Goal: Transaction & Acquisition: Purchase product/service

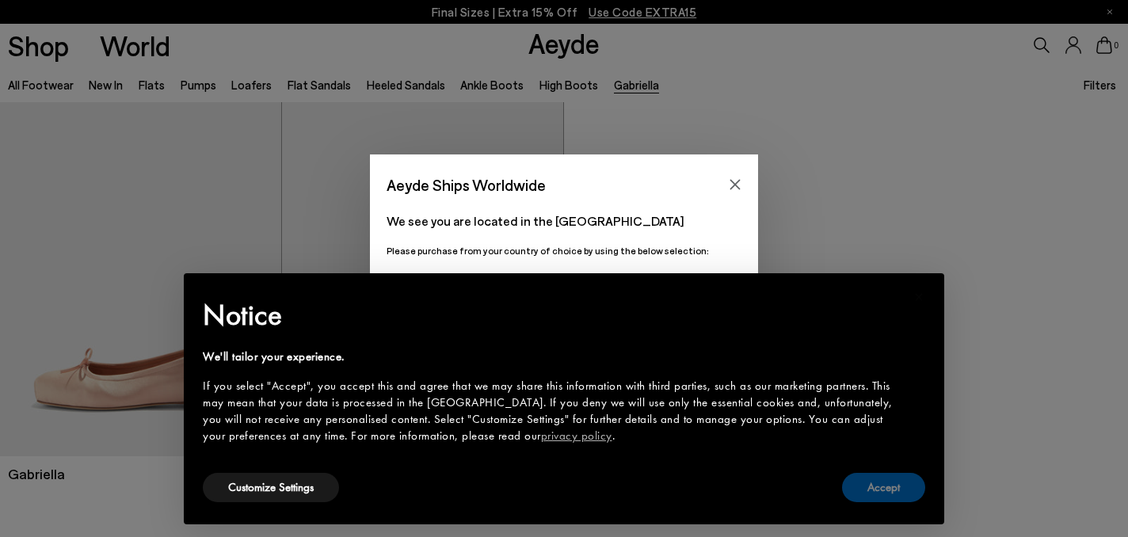
click at [895, 491] on button "Accept" at bounding box center [883, 487] width 83 height 29
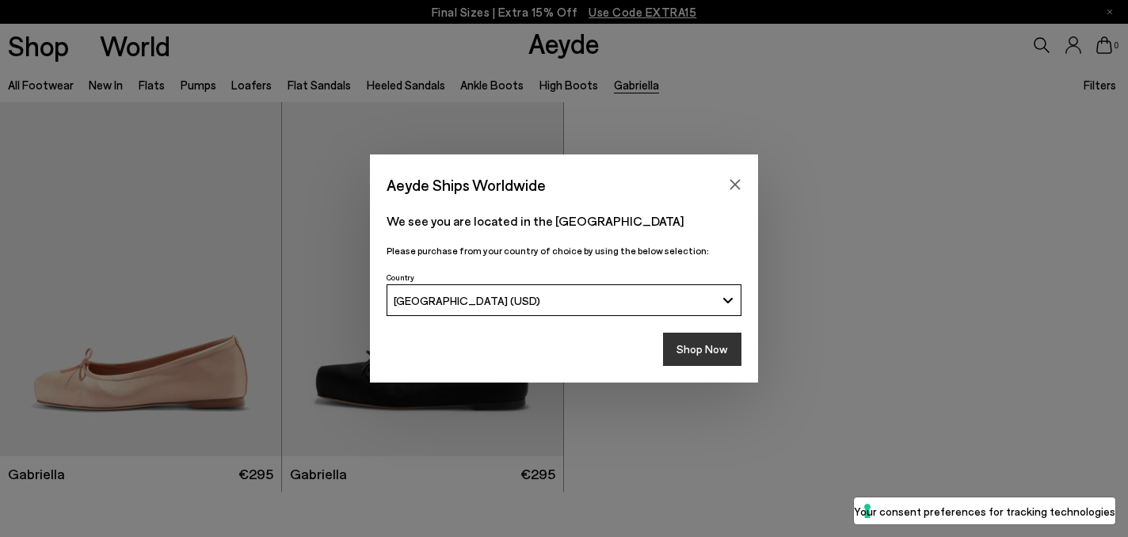
click at [709, 347] on button "Shop Now" at bounding box center [702, 349] width 78 height 33
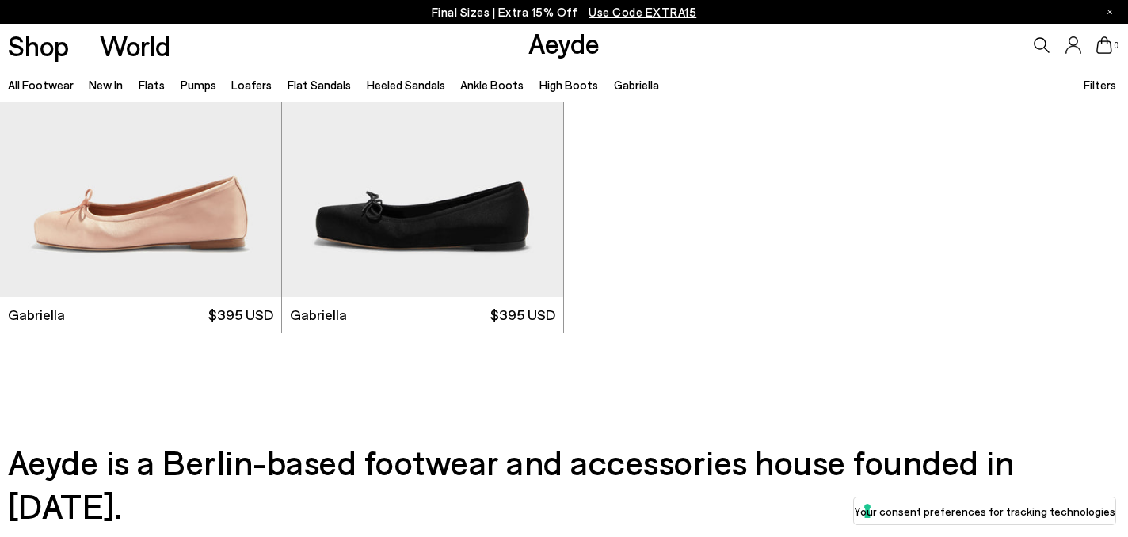
scroll to position [66, 0]
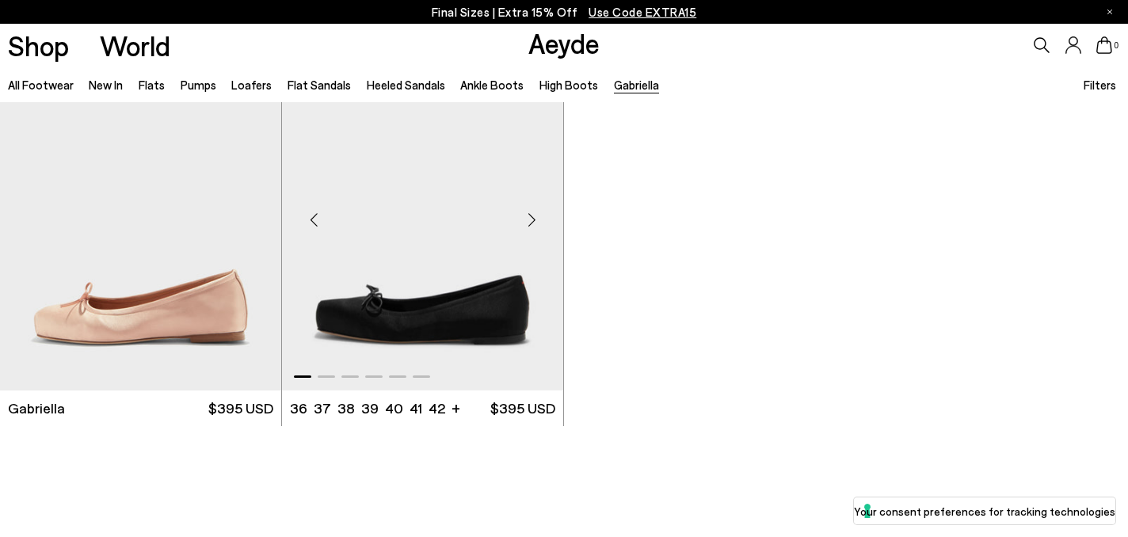
click at [526, 222] on div "Next slide" at bounding box center [532, 220] width 48 height 48
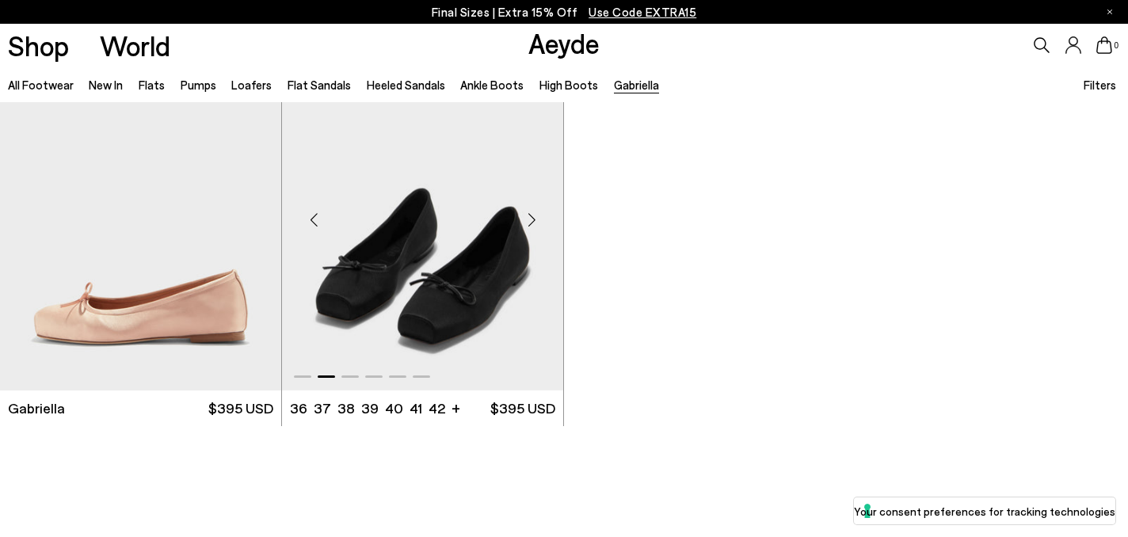
click at [526, 222] on div "Next slide" at bounding box center [532, 220] width 48 height 48
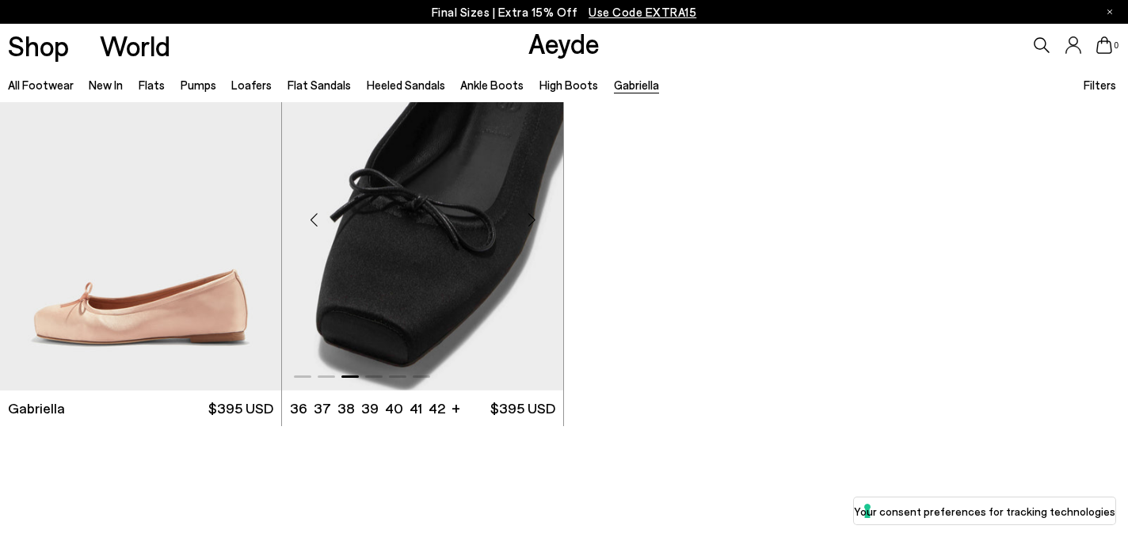
click at [526, 222] on div "Next slide" at bounding box center [532, 220] width 48 height 48
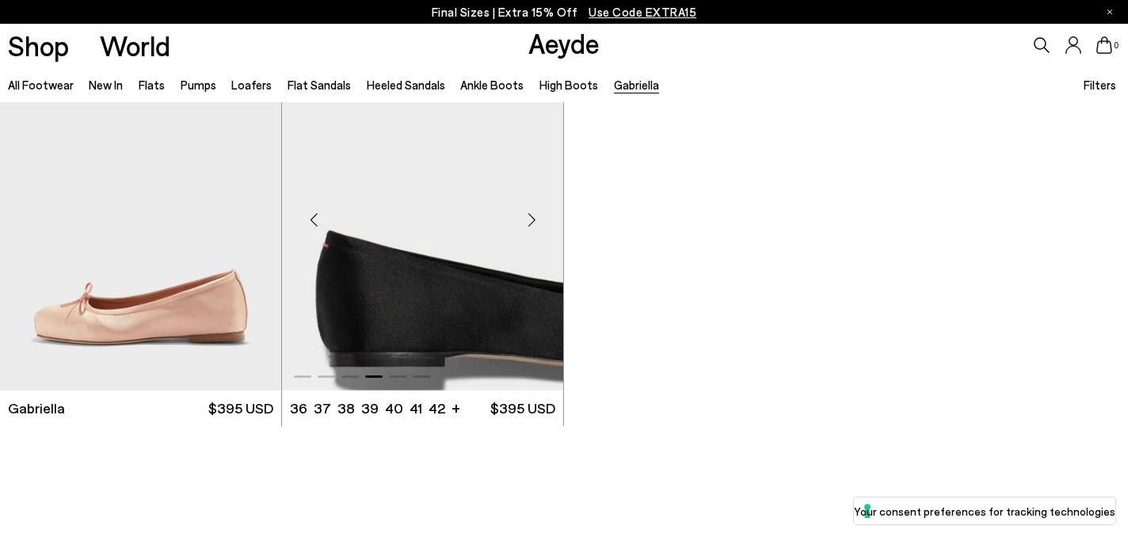
click at [526, 222] on div "Next slide" at bounding box center [532, 220] width 48 height 48
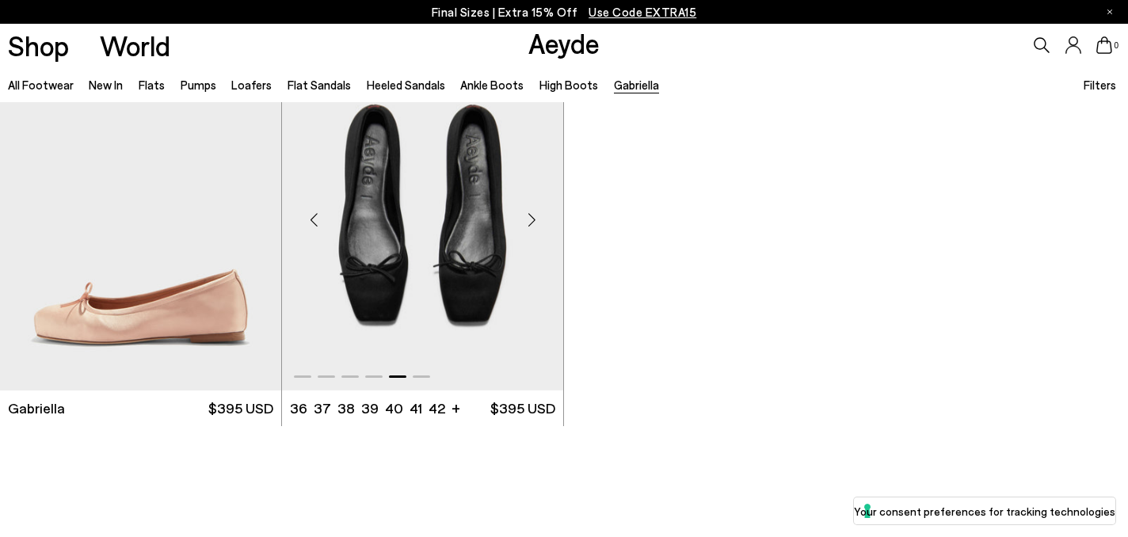
click at [526, 222] on div "Next slide" at bounding box center [532, 220] width 48 height 48
